Goal: Information Seeking & Learning: Learn about a topic

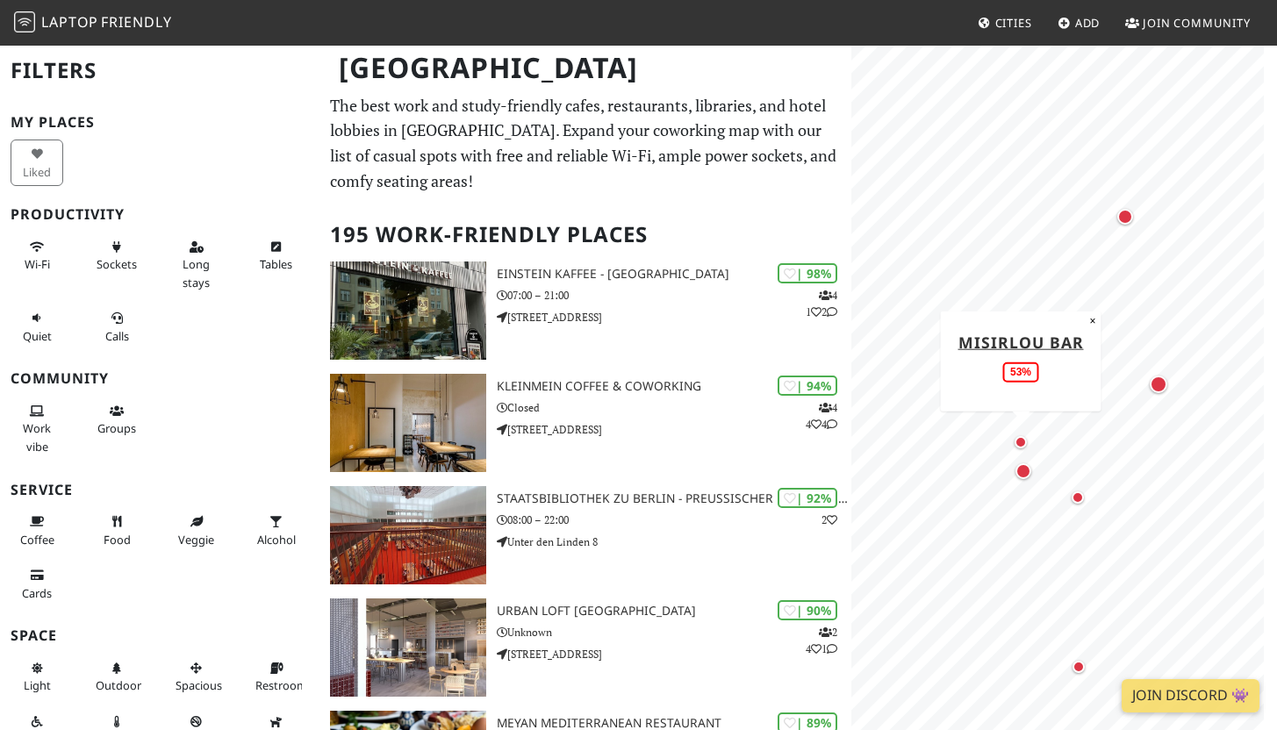
click at [1025, 442] on div "Map marker" at bounding box center [1020, 442] width 12 height 12
click at [1025, 477] on div "Map marker" at bounding box center [1023, 471] width 16 height 16
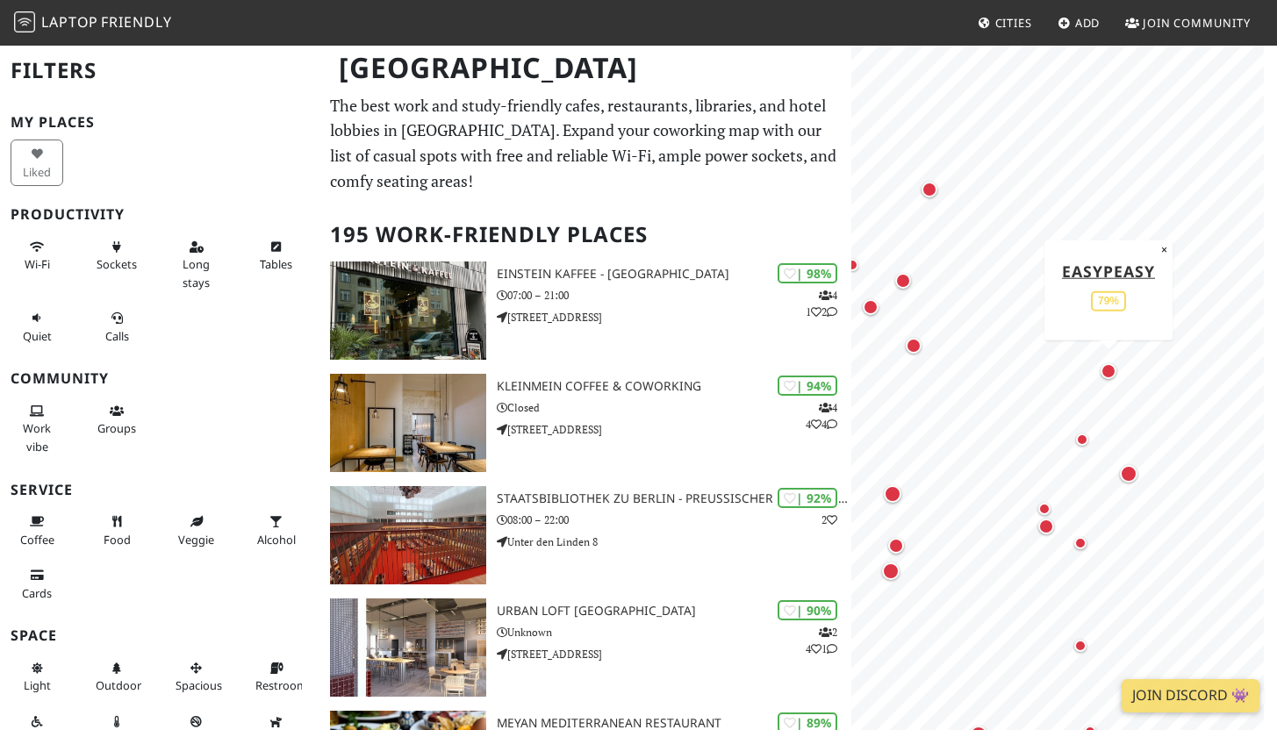
click at [1110, 377] on div "Map marker" at bounding box center [1108, 371] width 16 height 16
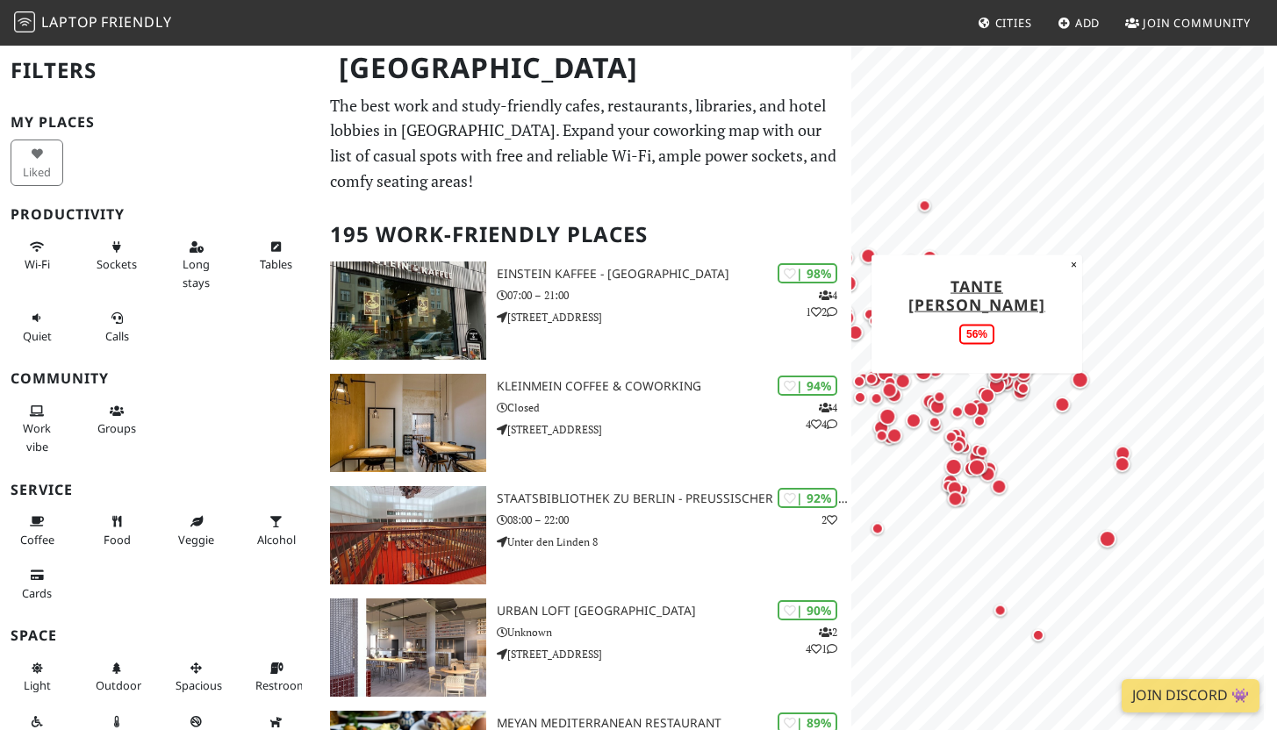
drag, startPoint x: 969, startPoint y: 563, endPoint x: 969, endPoint y: 378, distance: 185.2
click at [969, 410] on div "Map marker" at bounding box center [979, 420] width 21 height 21
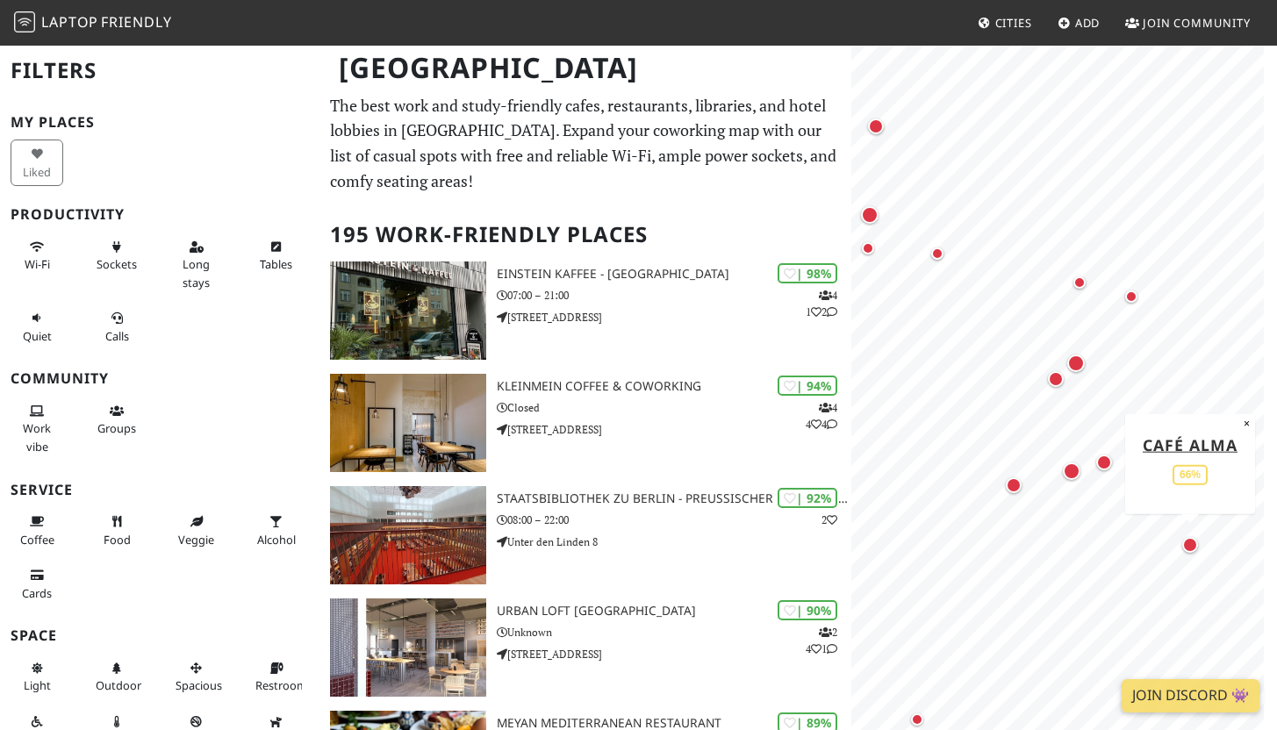
click at [1187, 547] on div "Map marker" at bounding box center [1190, 545] width 16 height 16
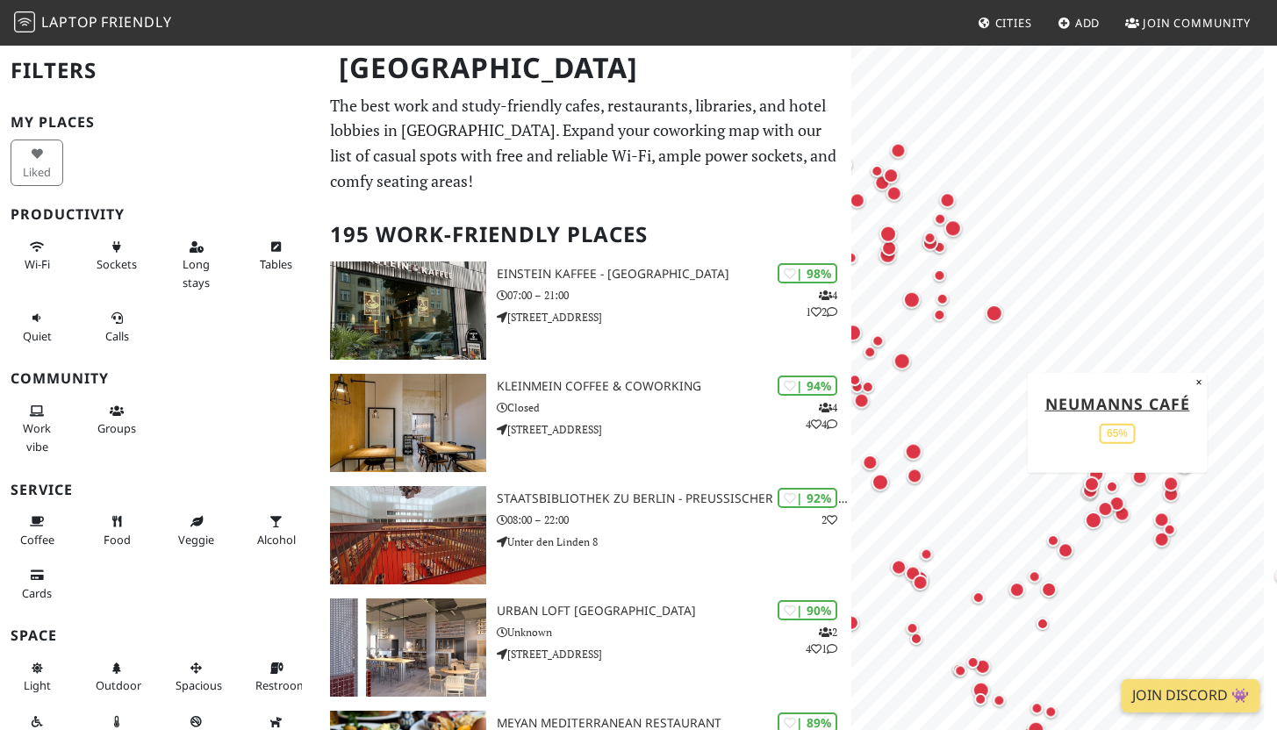
drag, startPoint x: 1086, startPoint y: 462, endPoint x: 1111, endPoint y: 569, distance: 109.0
click at [1122, 497] on div "Map marker" at bounding box center [1111, 486] width 21 height 21
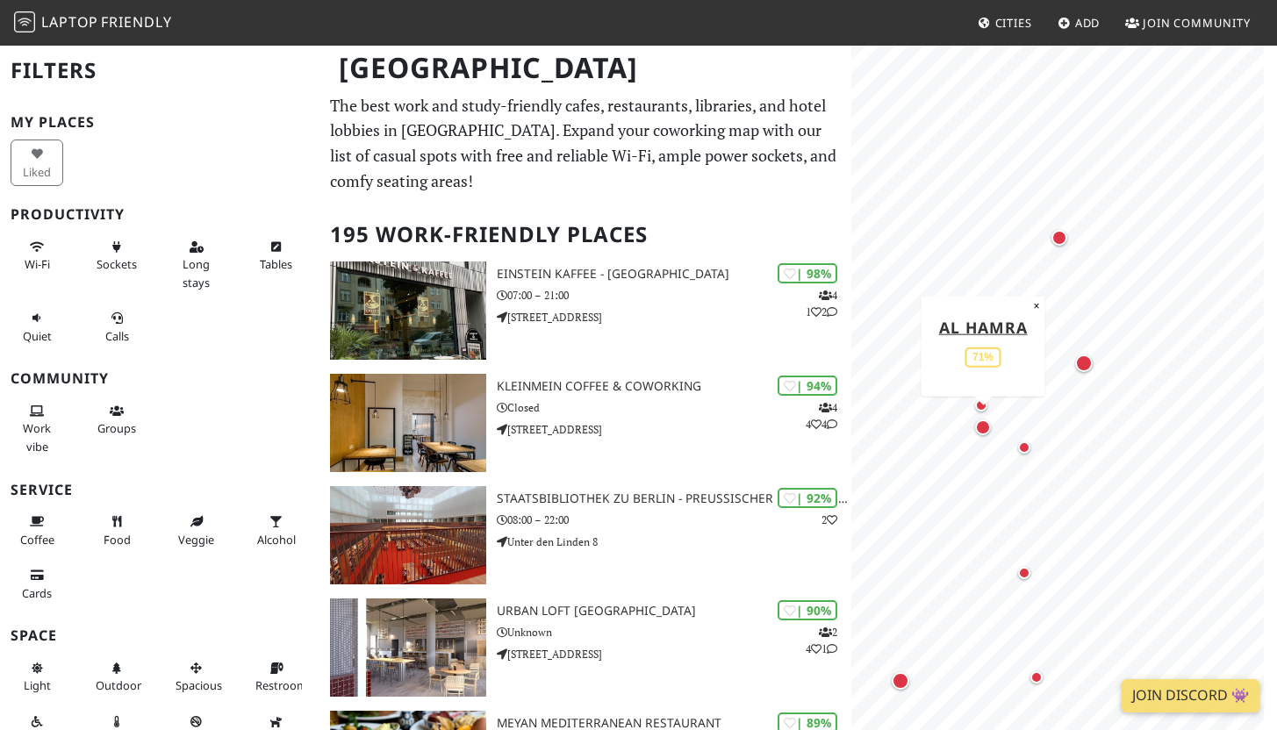
click at [986, 431] on div "Map marker" at bounding box center [983, 427] width 16 height 16
